Goal: Information Seeking & Learning: Check status

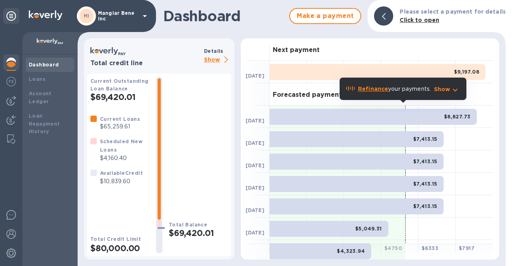
click at [210, 58] on p "Show" at bounding box center [217, 60] width 27 height 10
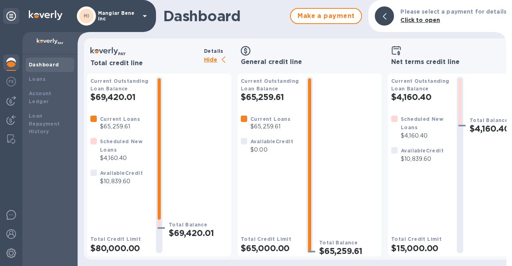
click at [216, 56] on p "Hide" at bounding box center [217, 60] width 27 height 10
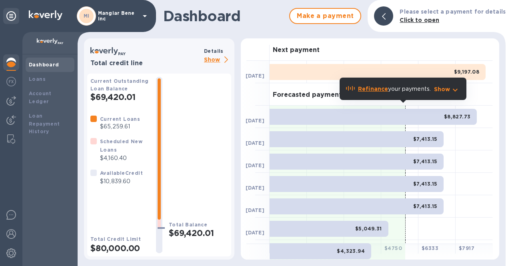
click at [142, 17] on icon at bounding box center [145, 16] width 10 height 10
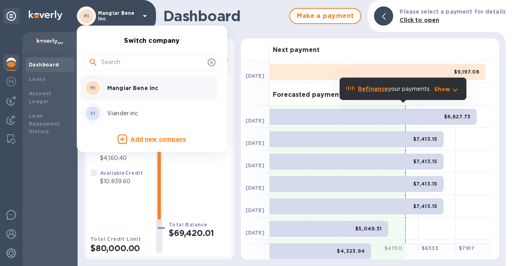
click at [123, 111] on p "Viander inc" at bounding box center [157, 113] width 101 height 8
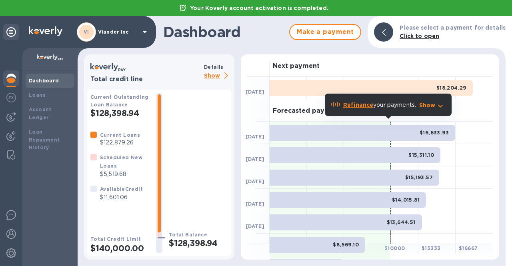
click at [213, 76] on p "Show" at bounding box center [217, 76] width 27 height 10
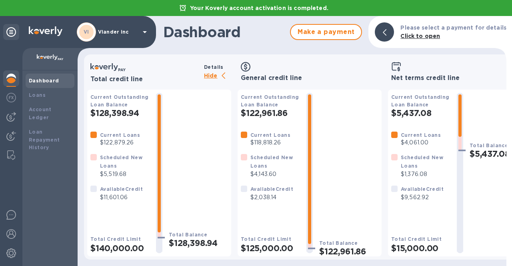
click at [207, 75] on p "Hide" at bounding box center [217, 76] width 27 height 10
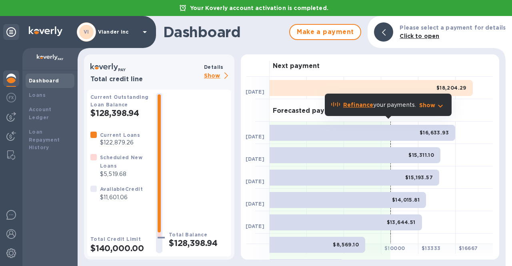
click at [207, 75] on p "Show" at bounding box center [217, 76] width 27 height 10
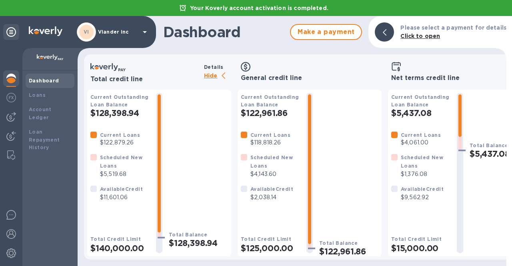
click at [203, 74] on div "Total credit line" at bounding box center [145, 72] width 117 height 22
click at [210, 79] on p "Hide" at bounding box center [217, 76] width 27 height 10
